Goal: Task Accomplishment & Management: Manage account settings

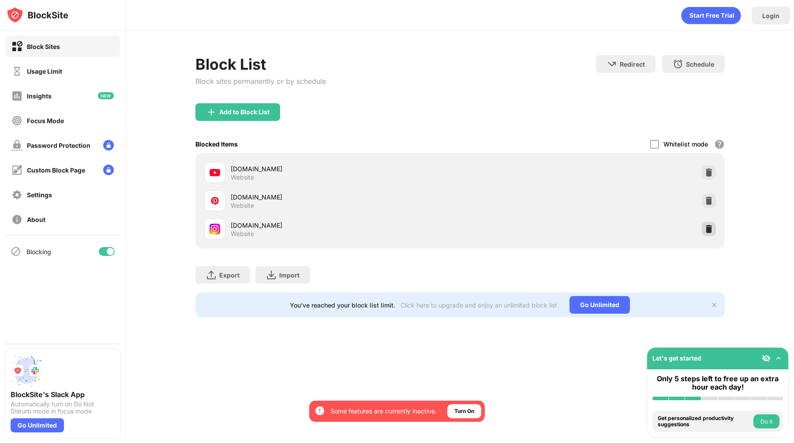
click at [712, 231] on img at bounding box center [709, 229] width 9 height 9
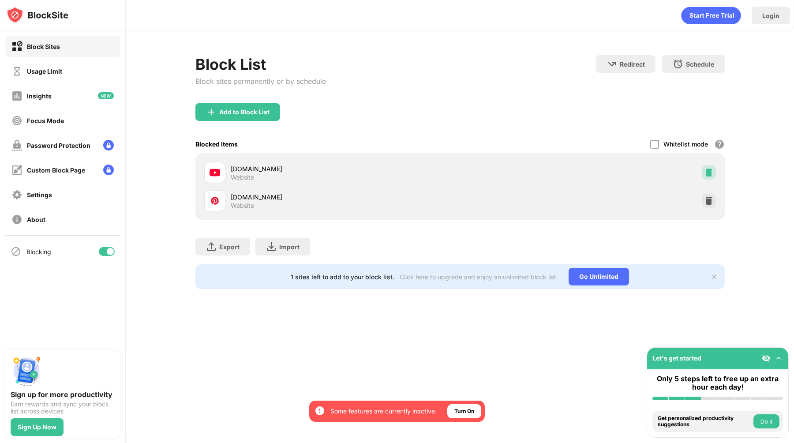
click at [713, 171] on div at bounding box center [709, 172] width 14 height 14
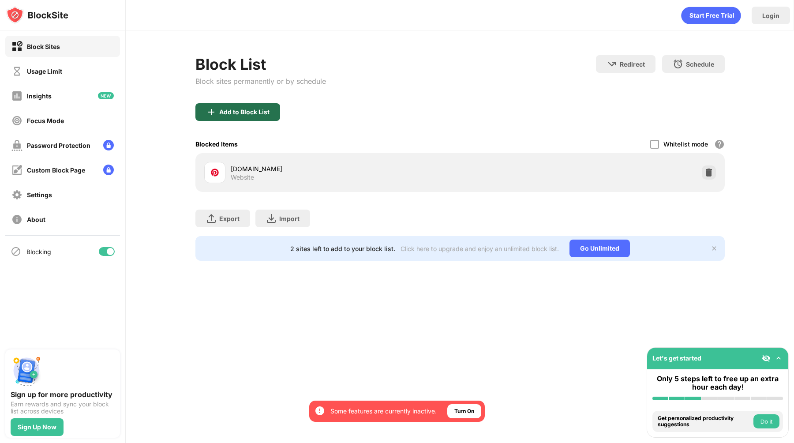
click at [266, 113] on div "Add to Block List" at bounding box center [244, 112] width 50 height 7
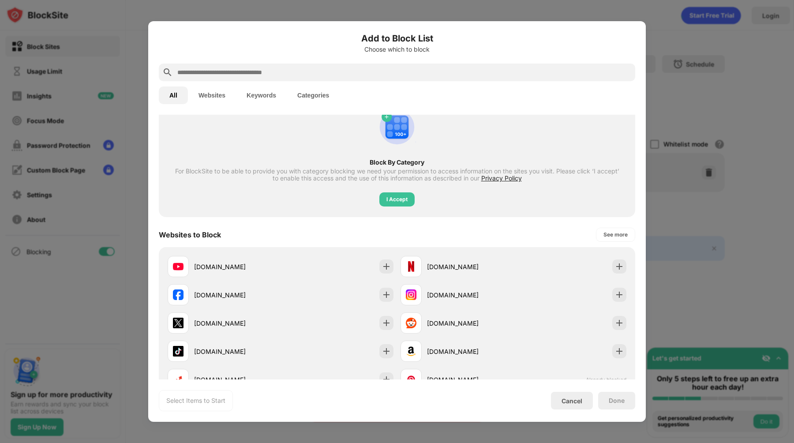
scroll to position [56, 0]
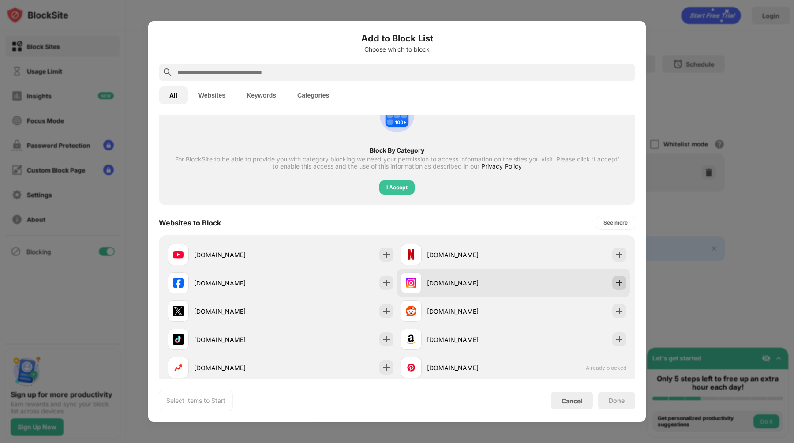
click at [615, 280] on img at bounding box center [619, 282] width 9 height 9
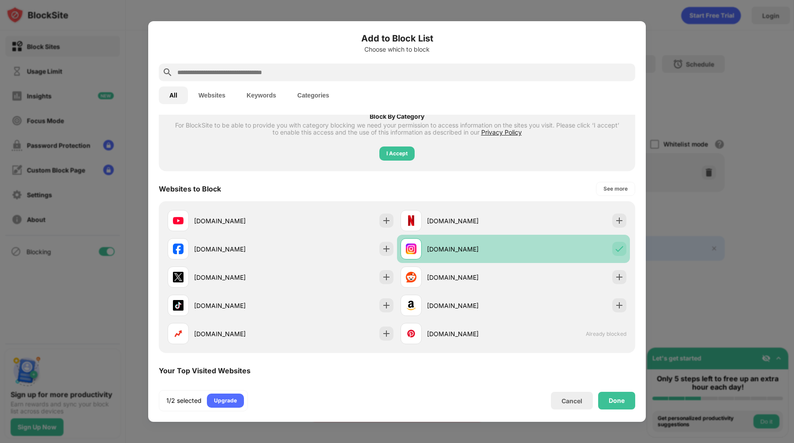
scroll to position [97, 0]
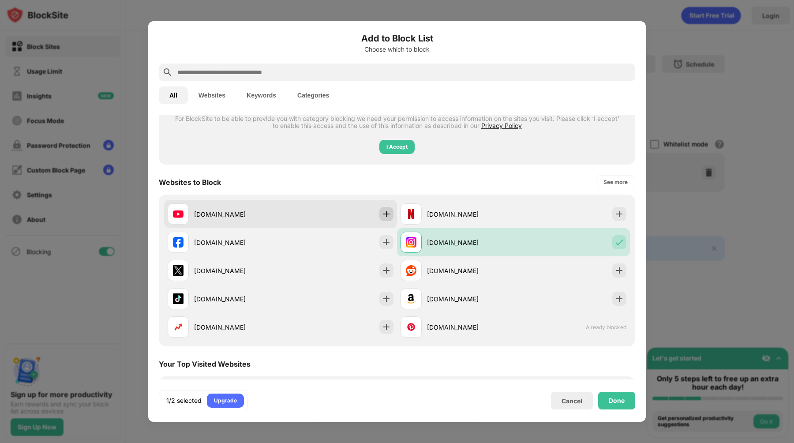
click at [391, 213] on div at bounding box center [386, 214] width 14 height 14
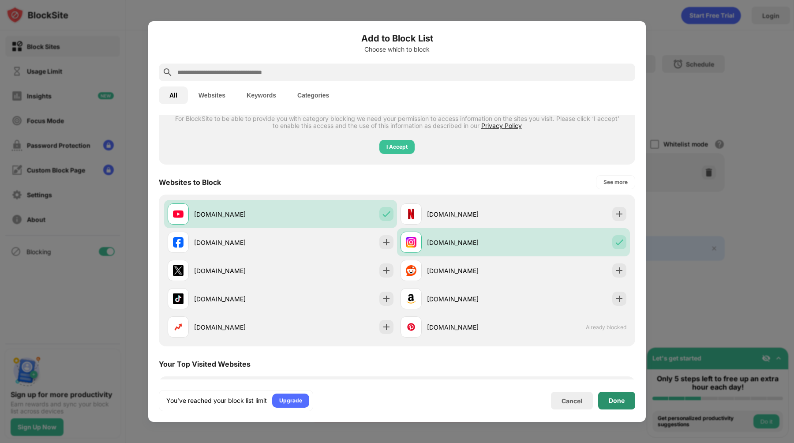
click at [624, 399] on div "Done" at bounding box center [617, 400] width 16 height 7
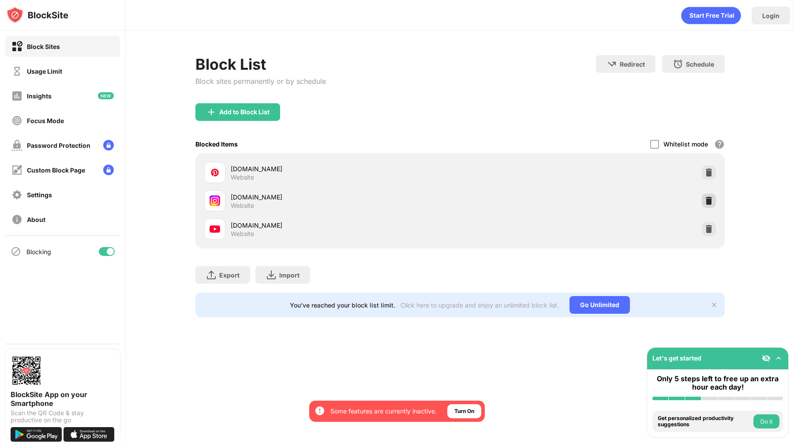
click at [702, 197] on div at bounding box center [709, 201] width 14 height 14
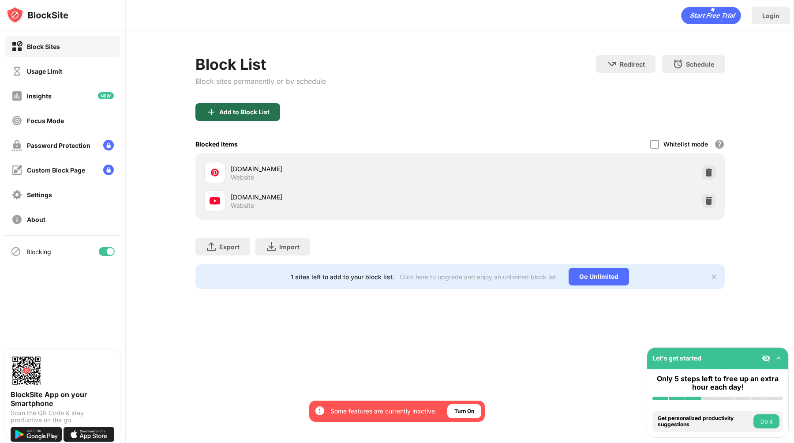
click at [229, 113] on div "Add to Block List" at bounding box center [244, 112] width 50 height 7
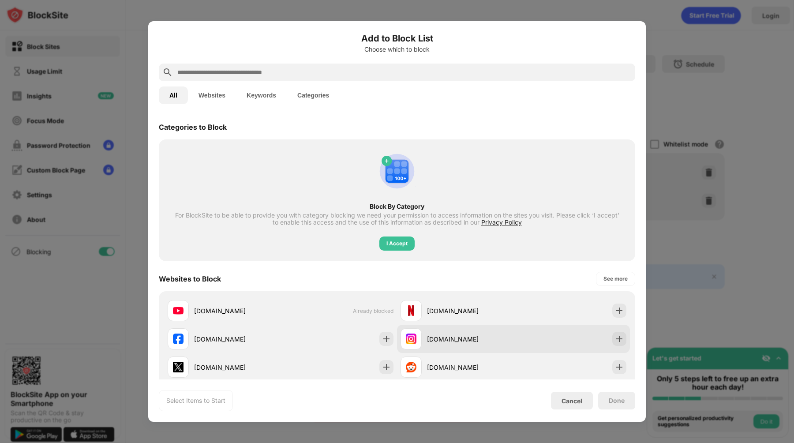
click at [619, 332] on div at bounding box center [619, 339] width 14 height 14
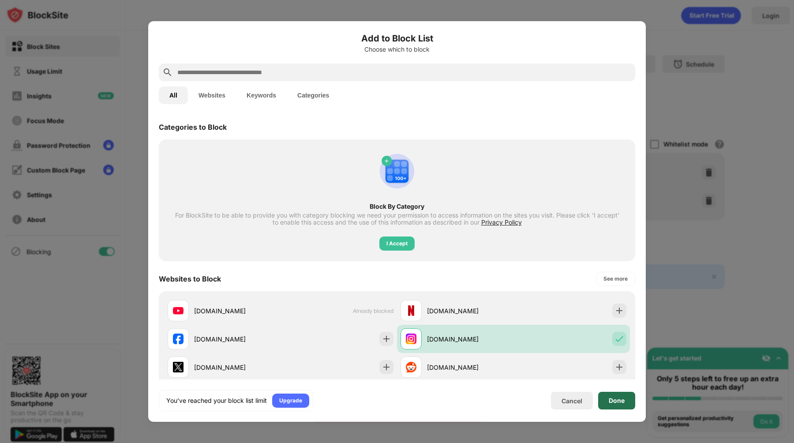
click at [607, 398] on div "Done" at bounding box center [616, 401] width 37 height 18
